Goal: Information Seeking & Learning: Learn about a topic

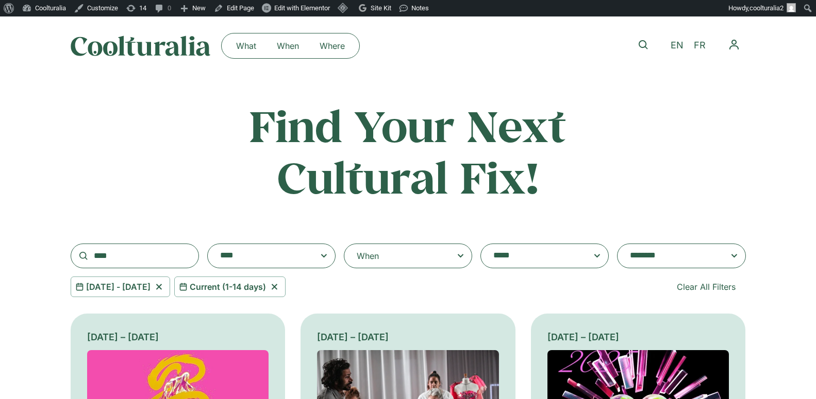
select select "**********"
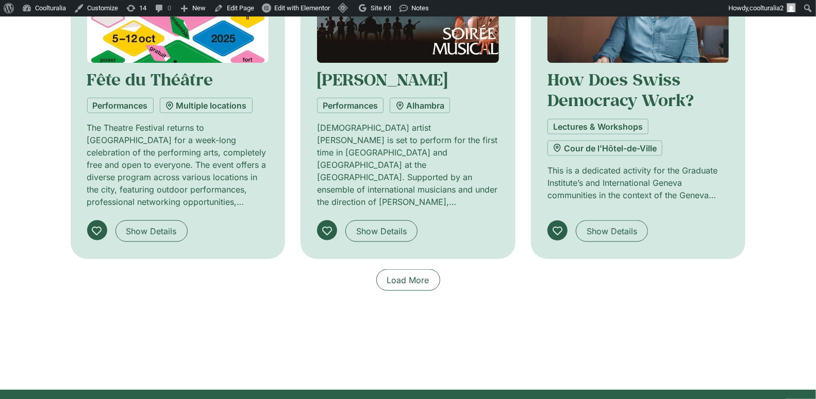
scroll to position [791, 0]
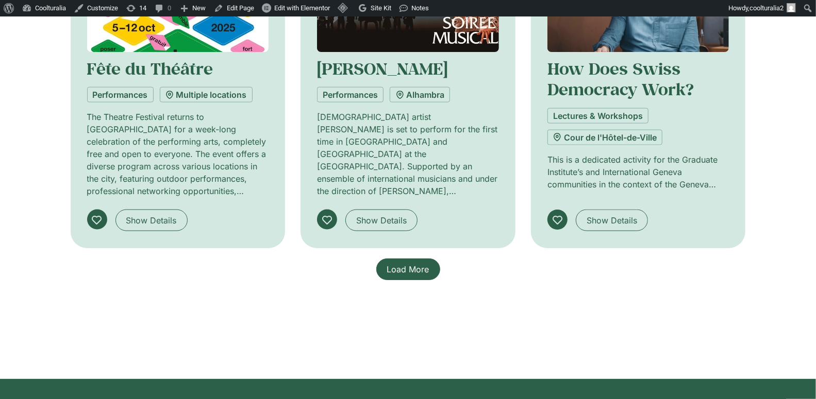
click at [390, 273] on span "Load More" at bounding box center [408, 269] width 42 height 12
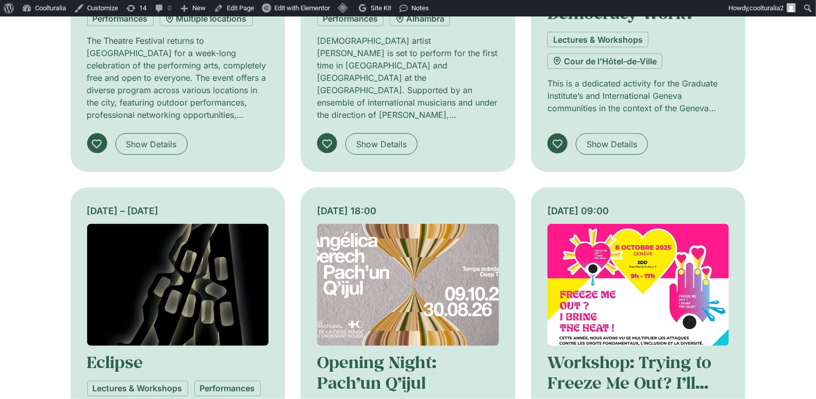
scroll to position [863, 0]
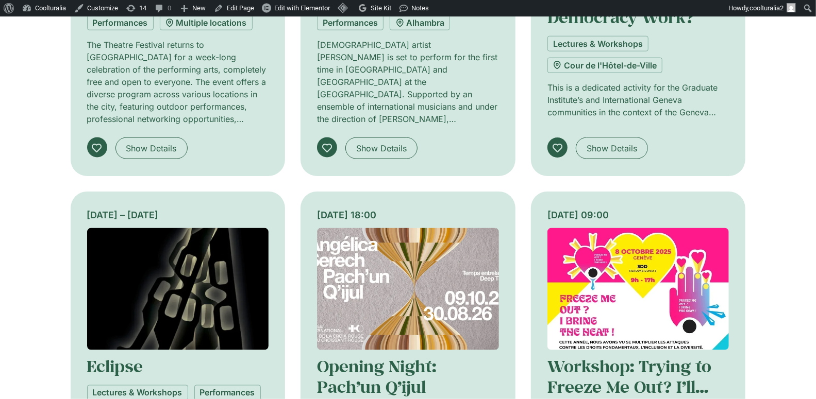
click at [492, 208] on div "Wednesday 8 October, 18:00" at bounding box center [408, 215] width 182 height 14
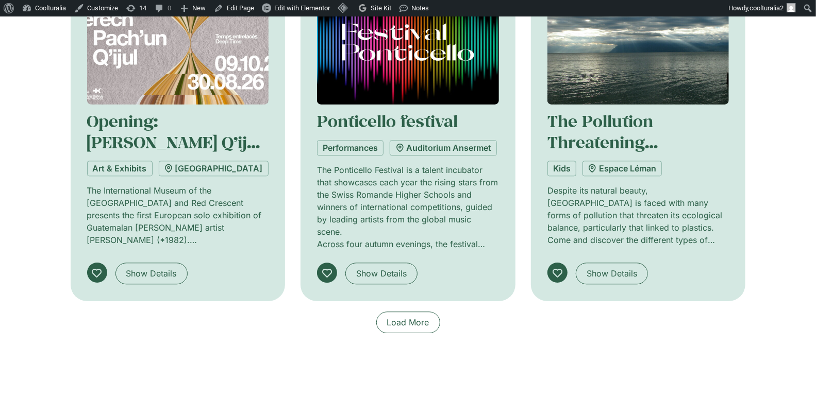
scroll to position [1477, 0]
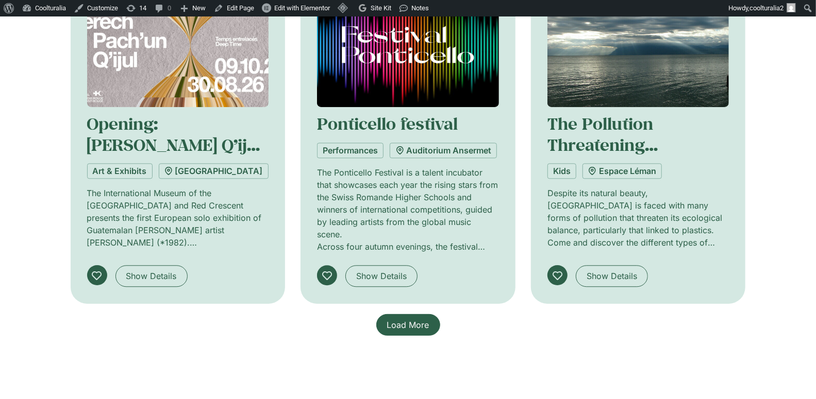
click at [404, 322] on span "Load More" at bounding box center [408, 325] width 42 height 12
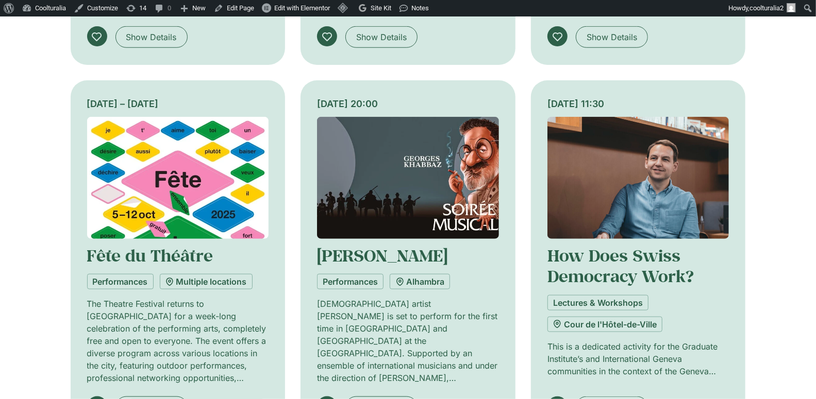
scroll to position [0, 0]
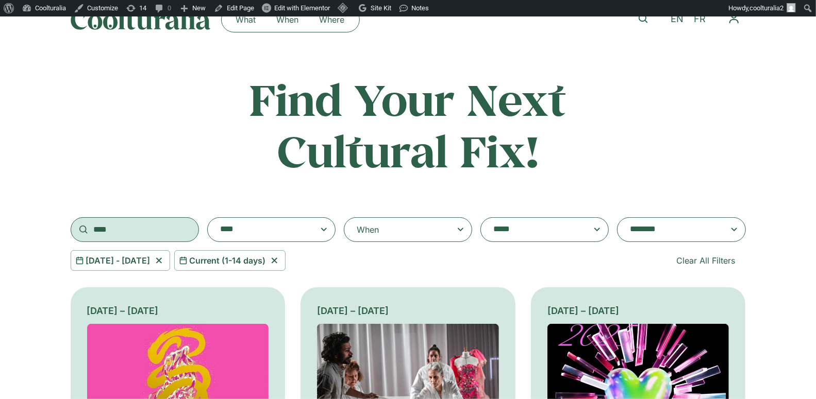
click at [126, 234] on input "****" at bounding box center [135, 230] width 128 height 25
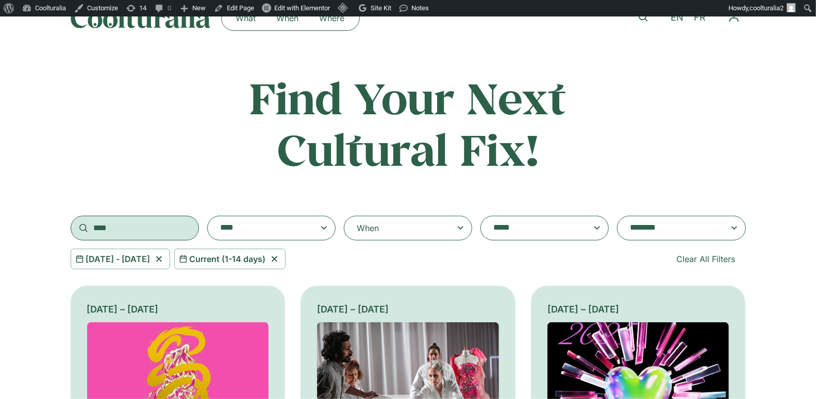
click at [126, 234] on input "****" at bounding box center [135, 228] width 128 height 25
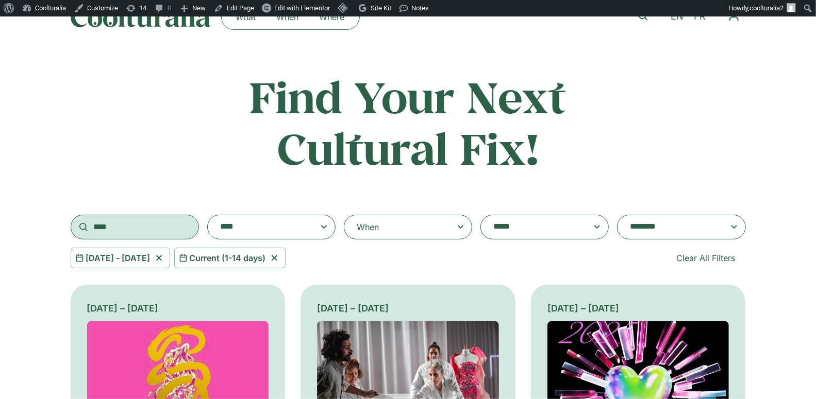
scroll to position [31, 0]
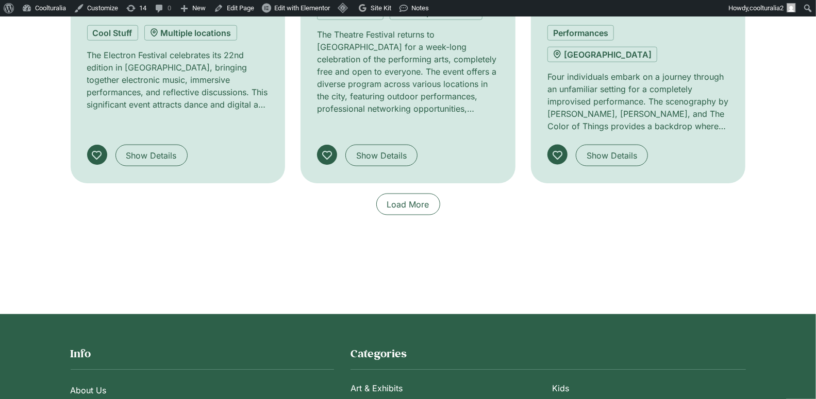
scroll to position [893, 0]
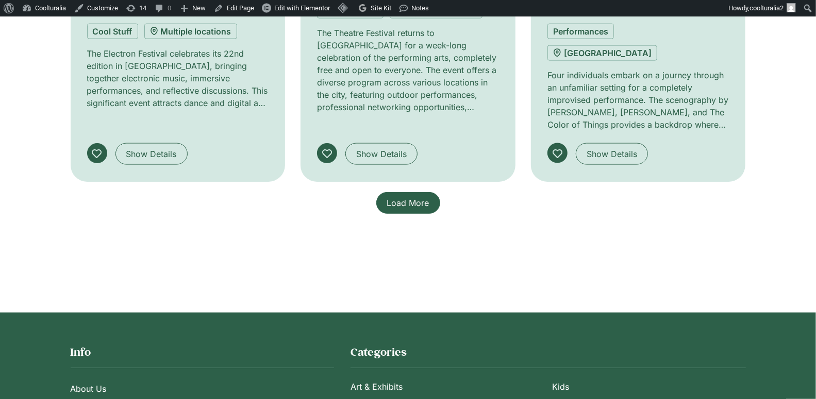
click at [393, 197] on span "Load More" at bounding box center [408, 203] width 42 height 12
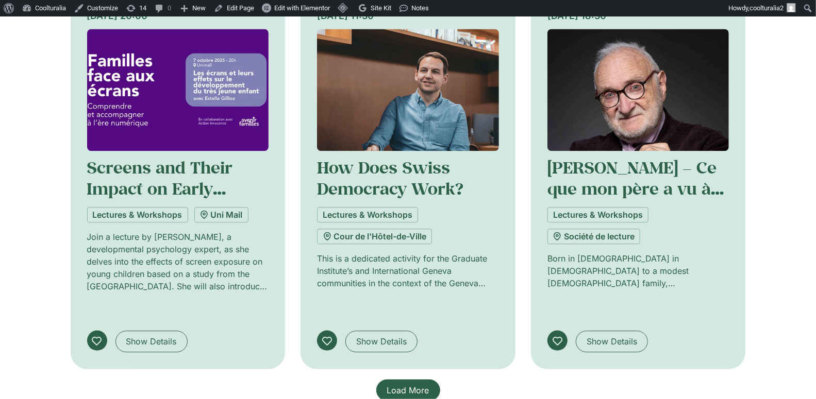
scroll to position [1499, 0]
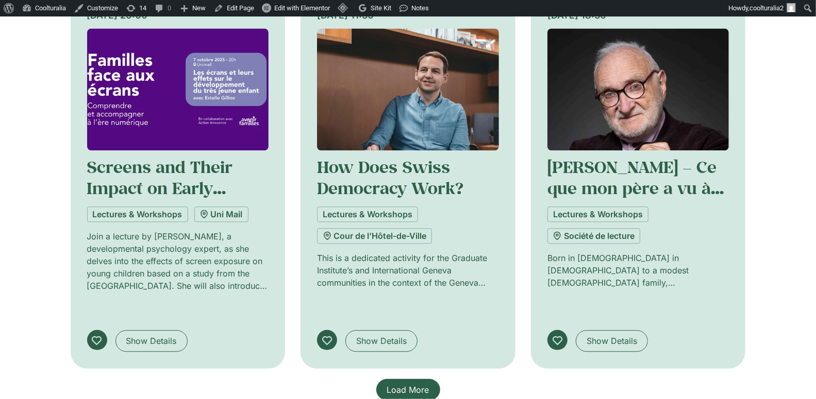
click at [408, 384] on span "Load More" at bounding box center [408, 390] width 42 height 12
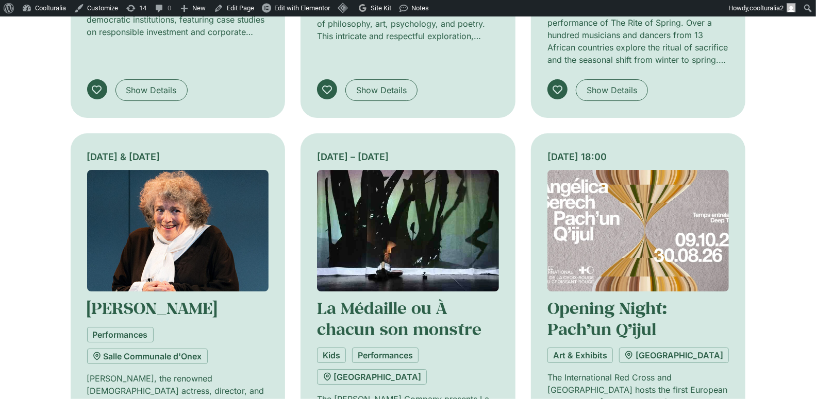
scroll to position [2145, 0]
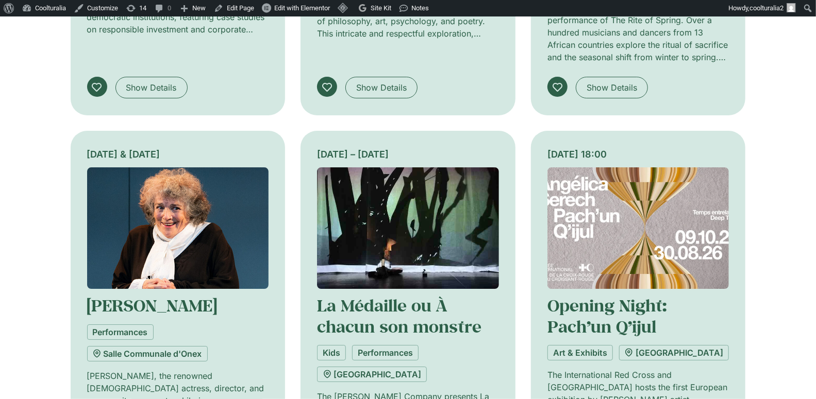
click at [376, 168] on img at bounding box center [408, 229] width 182 height 122
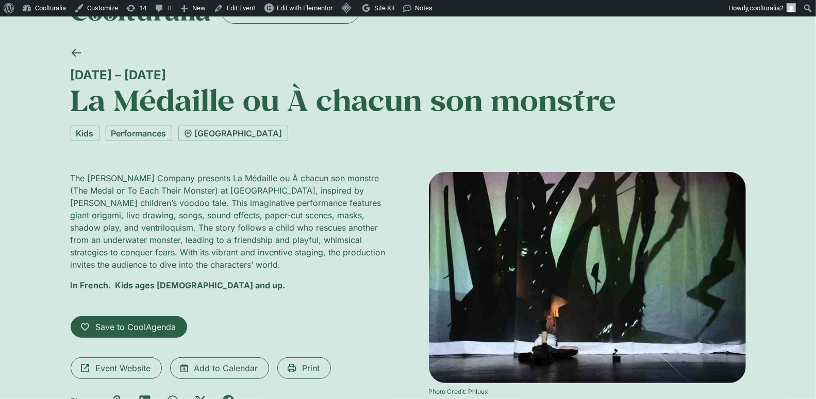
scroll to position [36, 0]
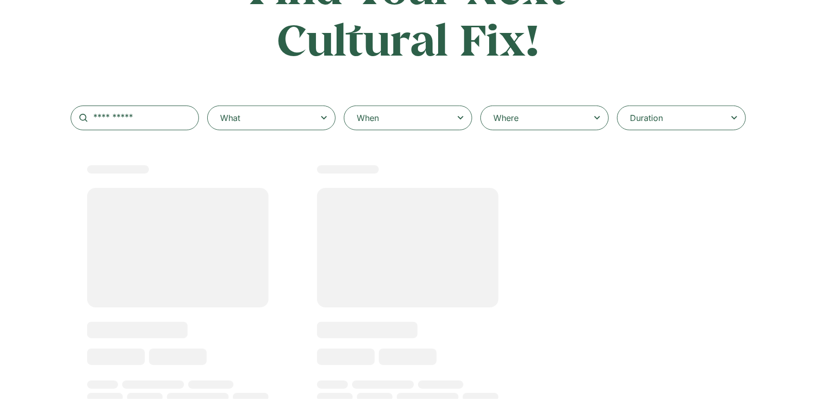
select select
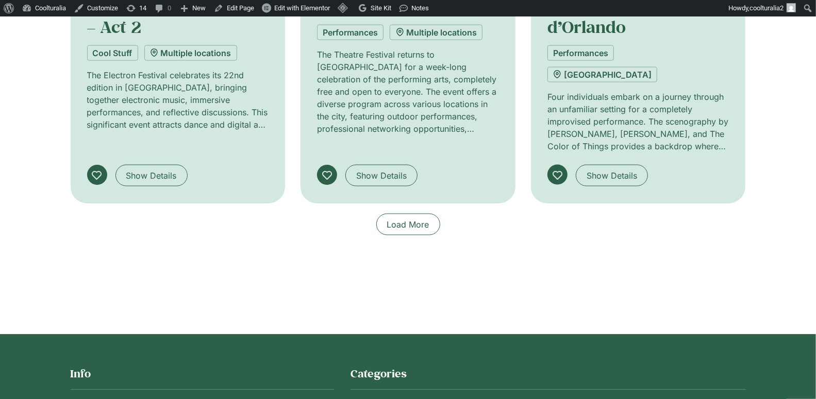
scroll to position [873, 0]
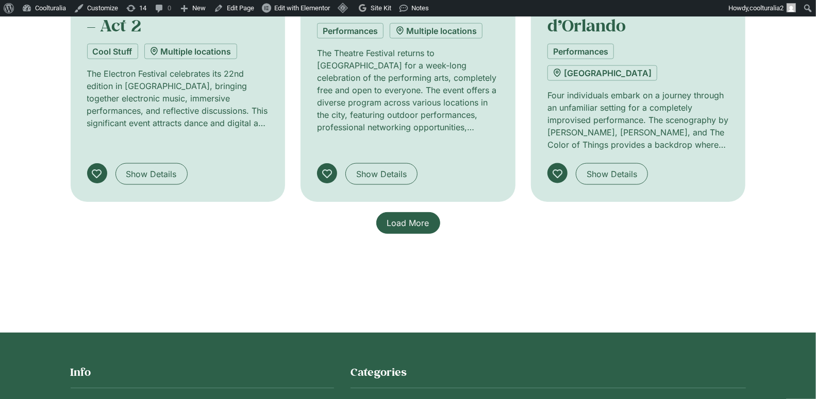
click at [409, 217] on span "Load More" at bounding box center [408, 223] width 42 height 12
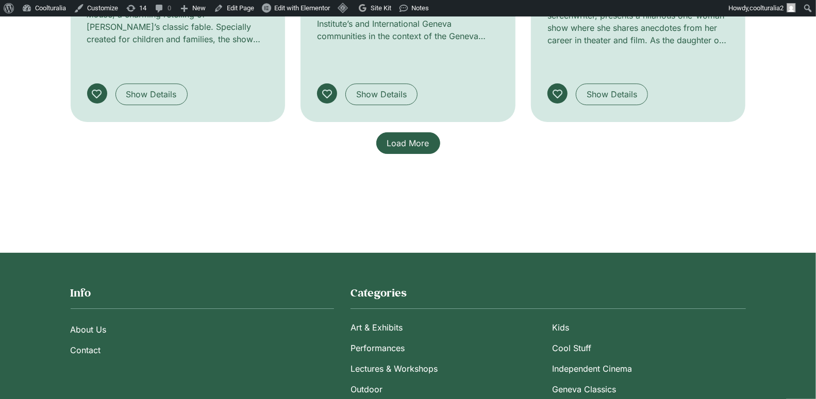
scroll to position [1749, 0]
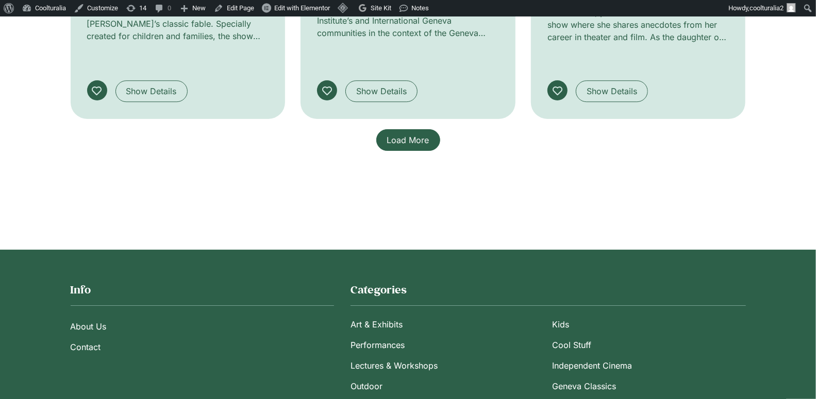
click at [406, 134] on span "Load More" at bounding box center [408, 140] width 42 height 12
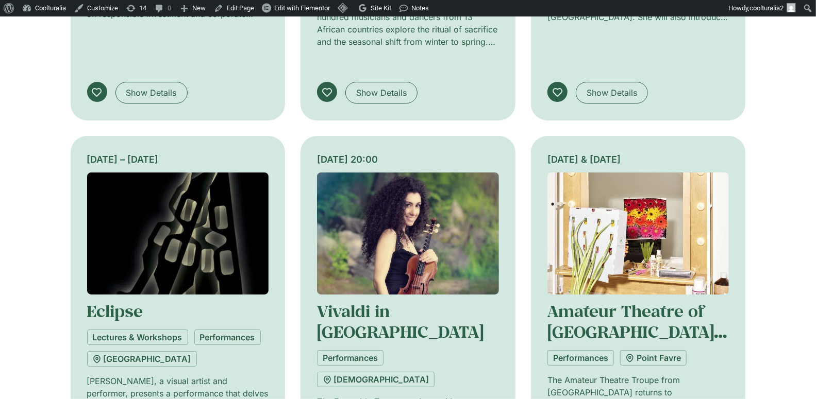
scroll to position [2244, 0]
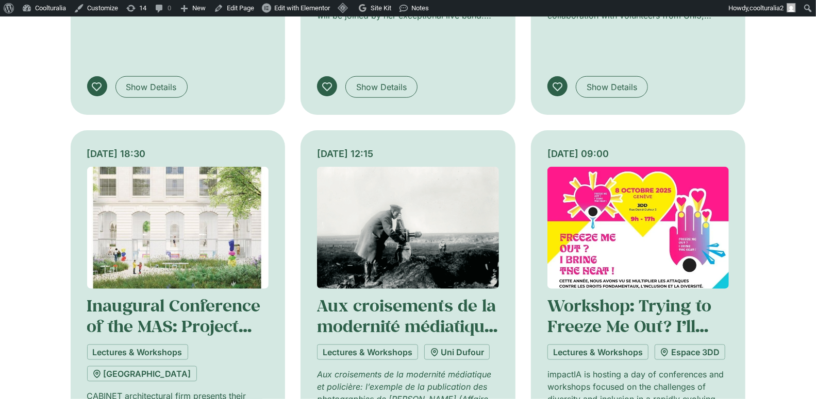
scroll to position [3077, 0]
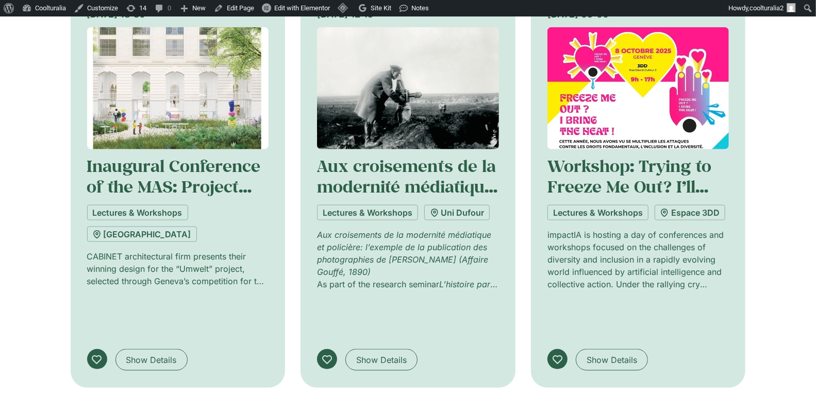
scroll to position [3217, 0]
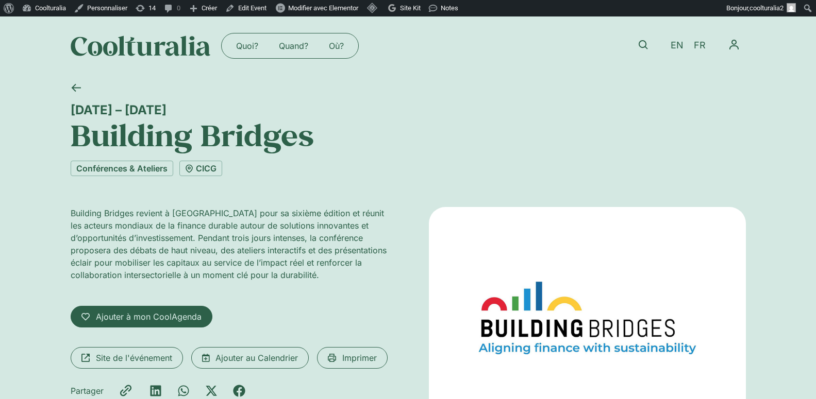
scroll to position [70, 0]
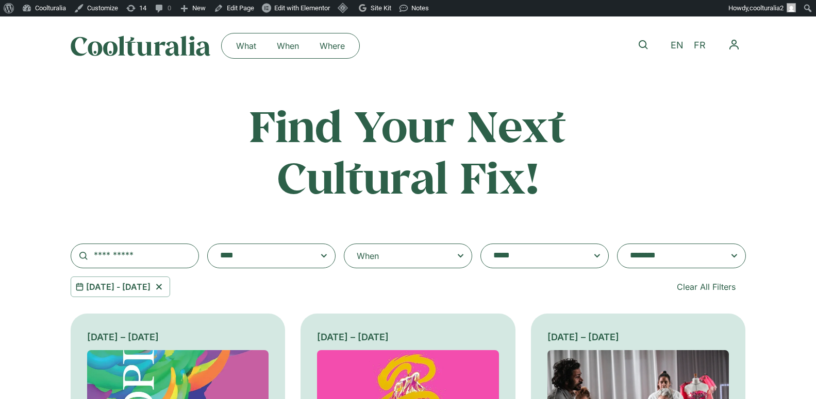
select select "**********"
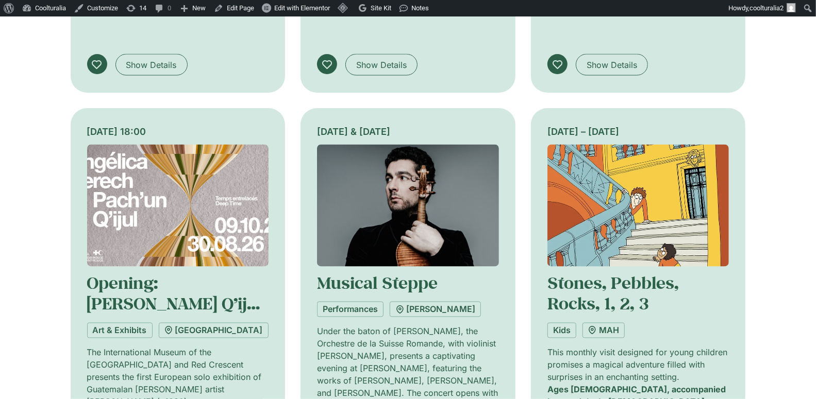
scroll to position [3509, 0]
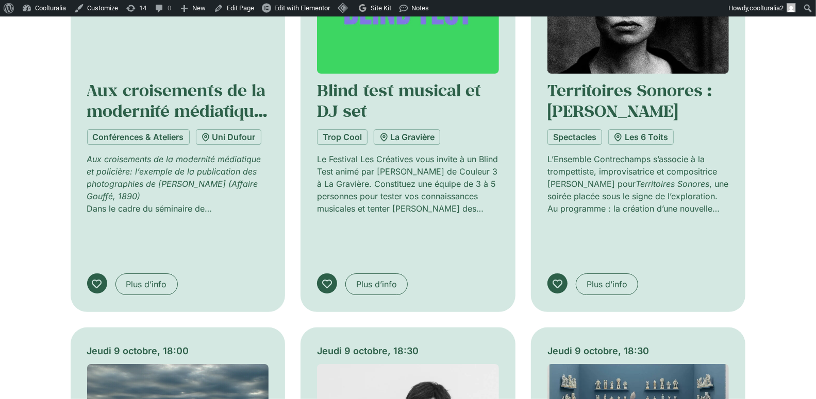
scroll to position [4640, 0]
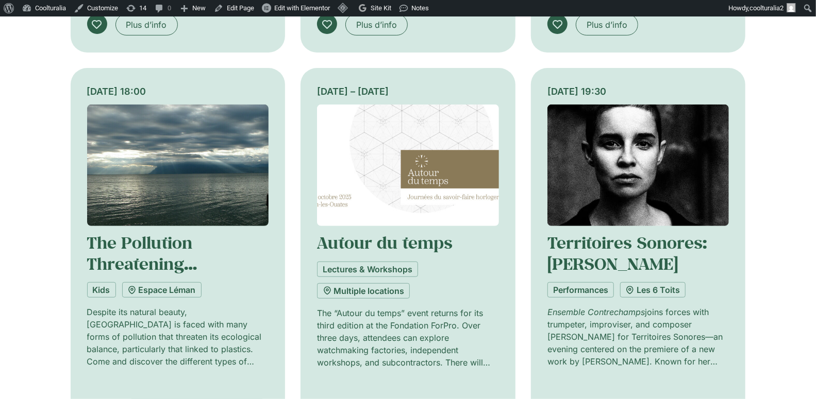
scroll to position [5201, 0]
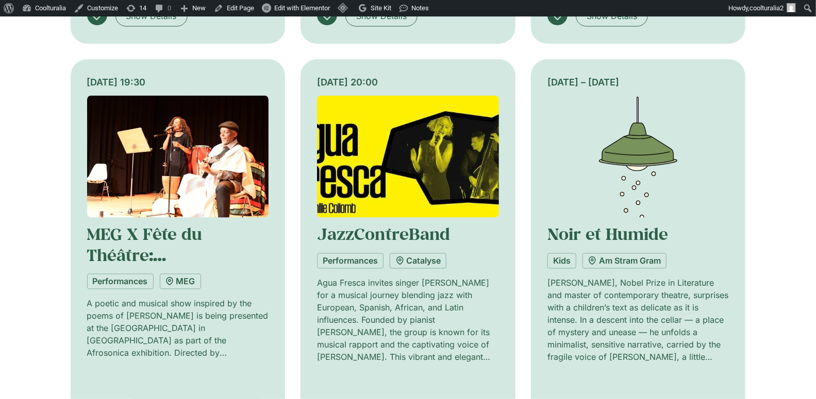
scroll to position [6068, 0]
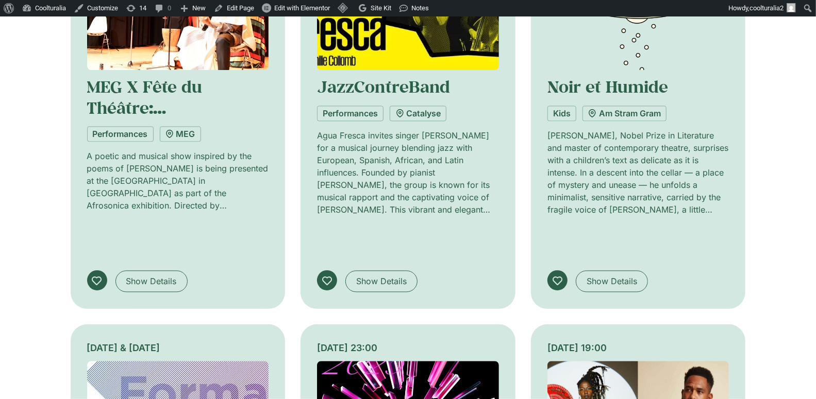
scroll to position [6186, 0]
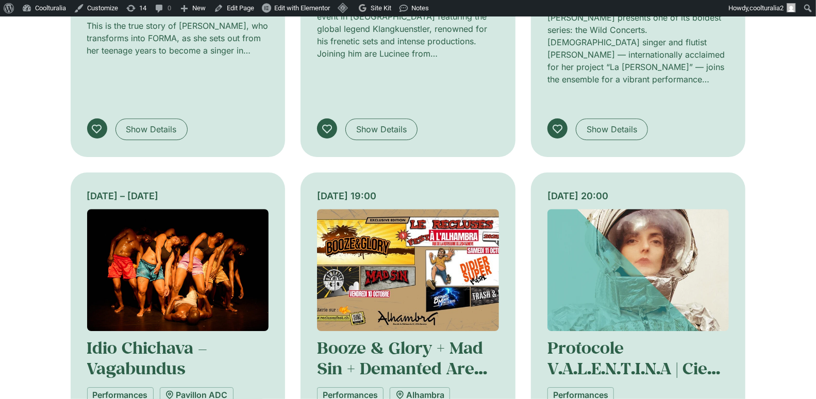
scroll to position [6758, 0]
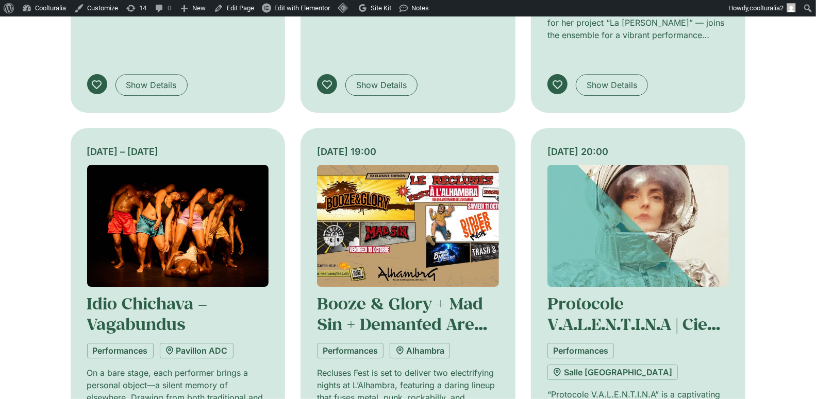
scroll to position [6815, 0]
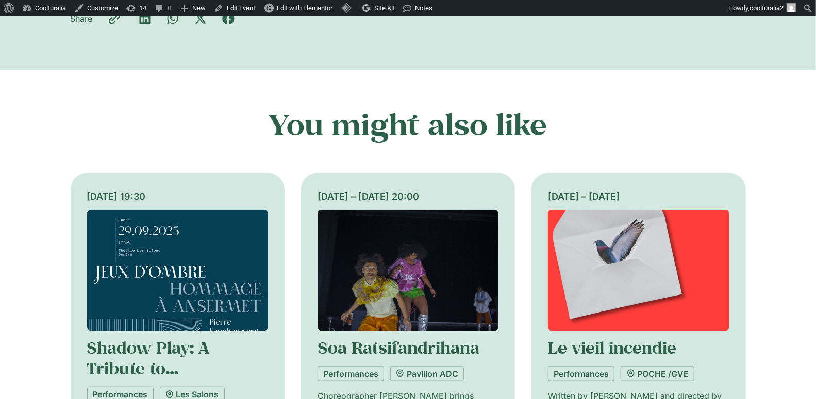
scroll to position [464, 0]
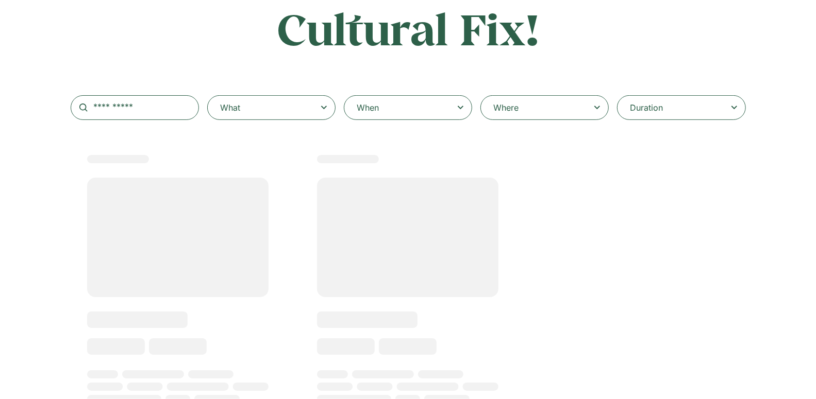
select select
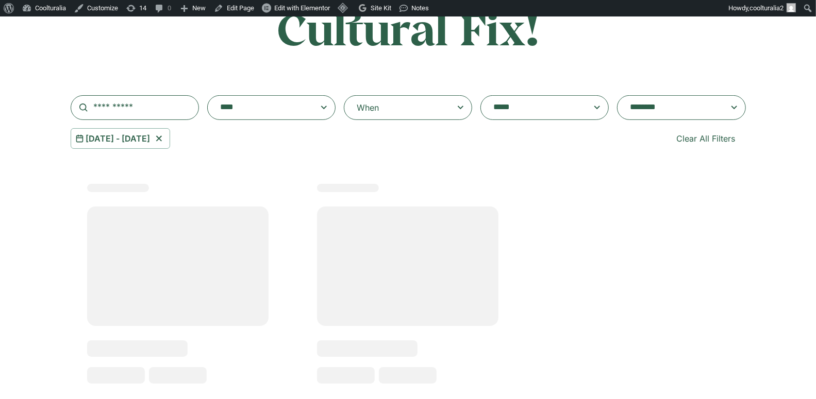
scroll to position [156, 0]
